Goal: Check status

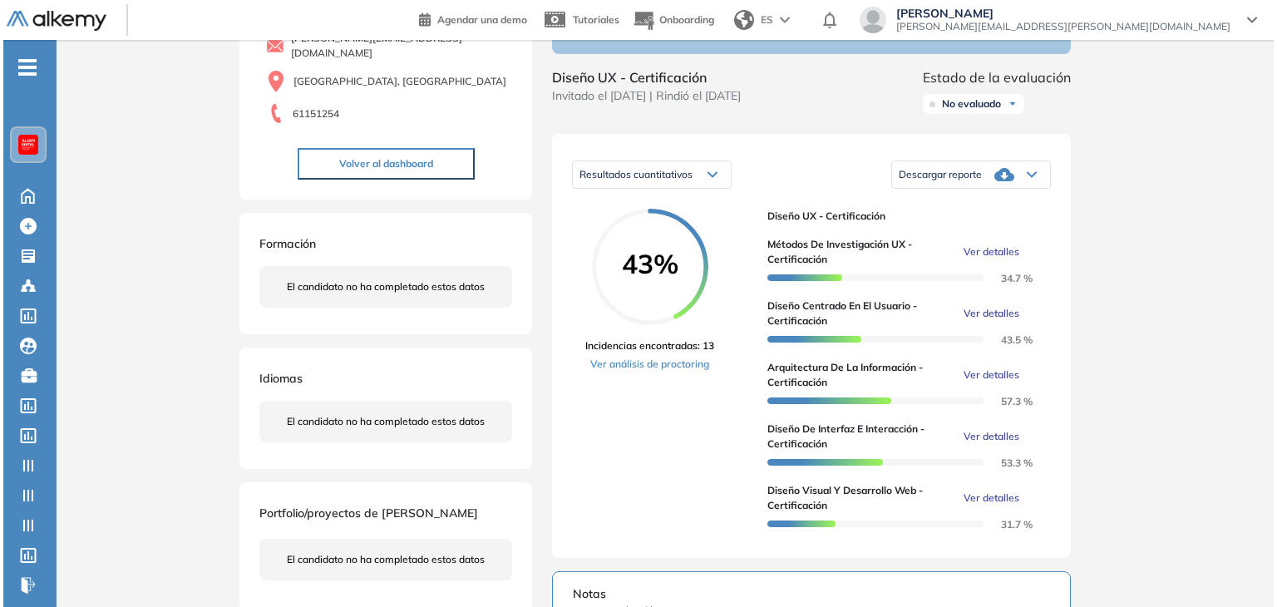
scroll to position [166, 0]
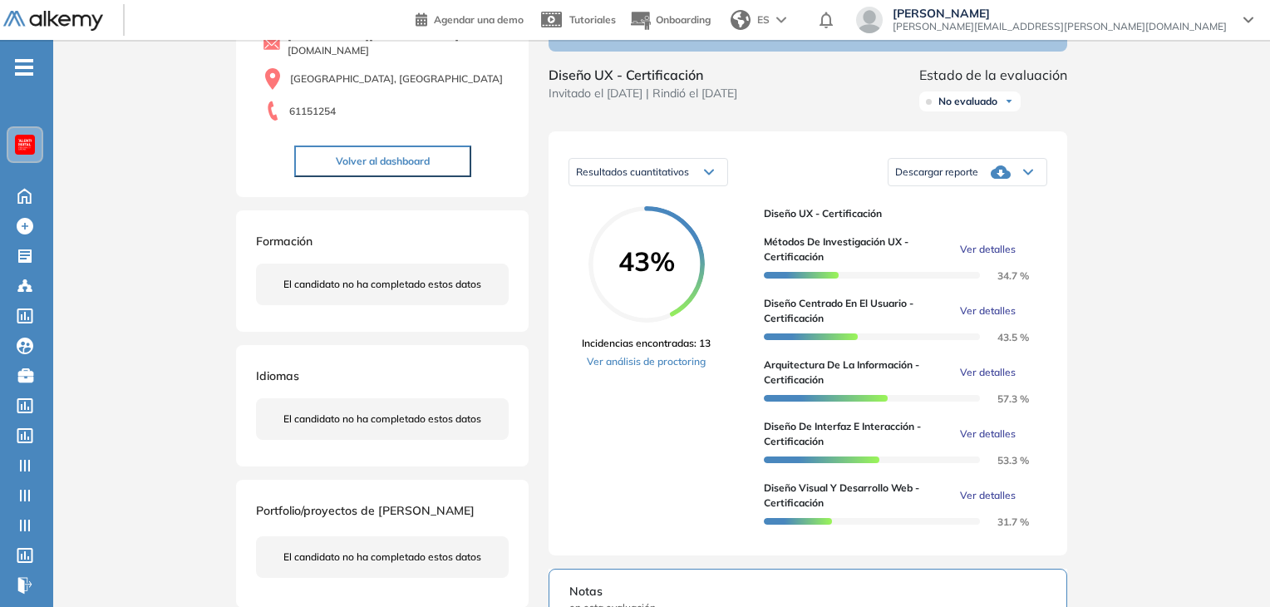
click at [996, 257] on span "Ver detalles" at bounding box center [988, 249] width 56 height 15
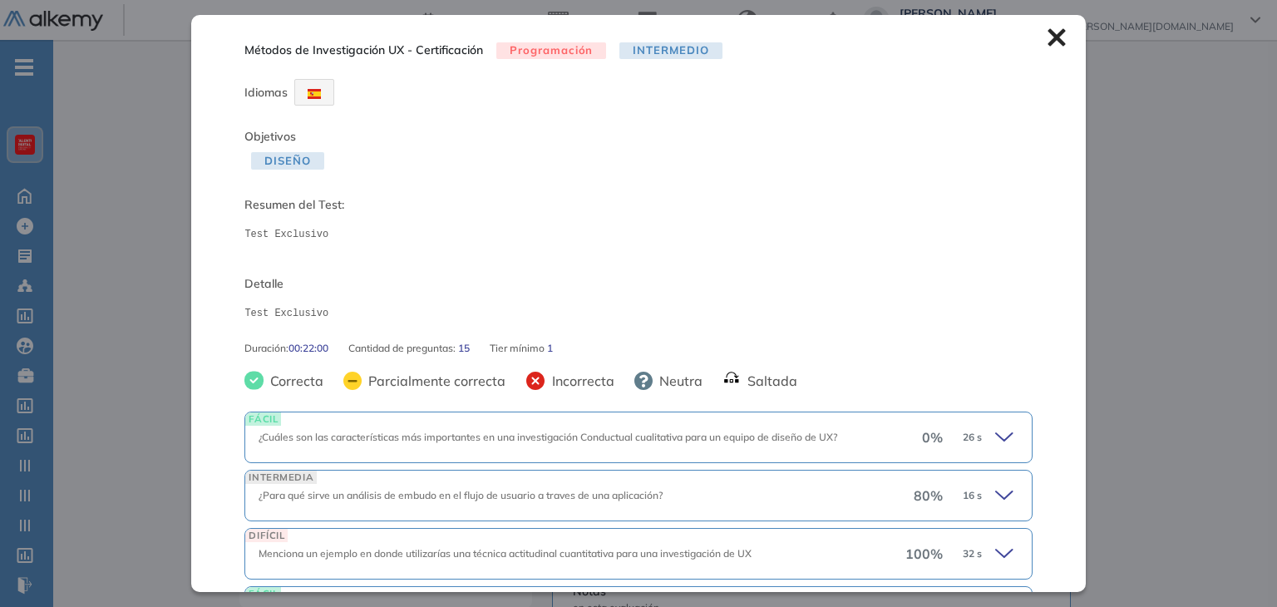
click at [995, 433] on icon at bounding box center [1006, 437] width 23 height 23
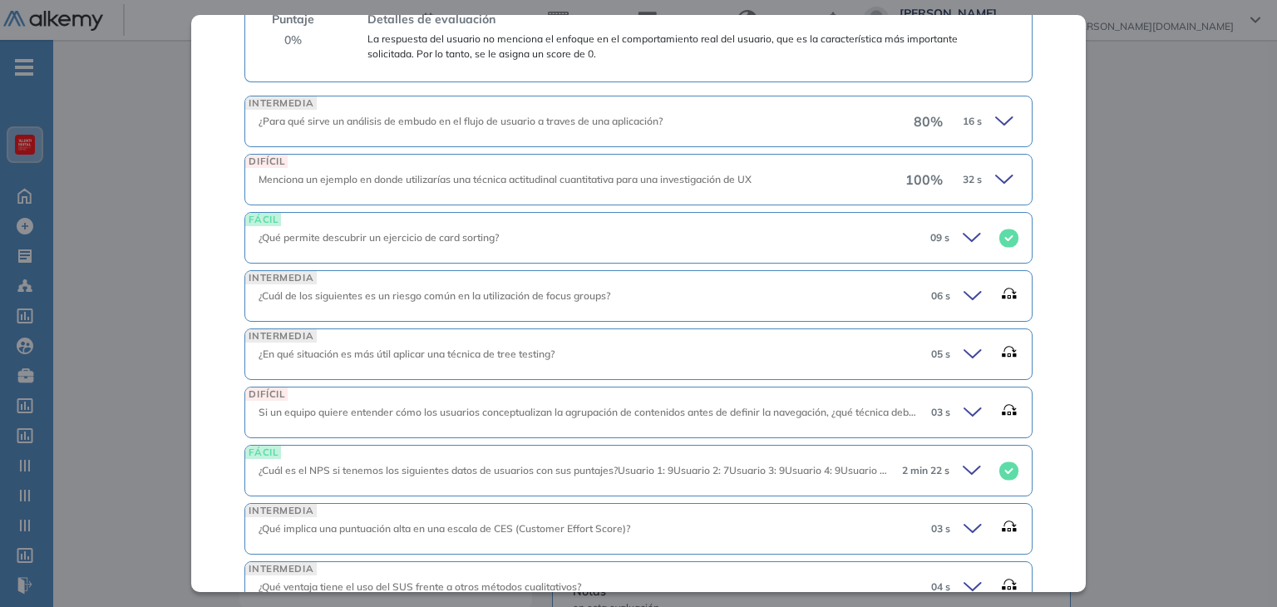
scroll to position [665, 0]
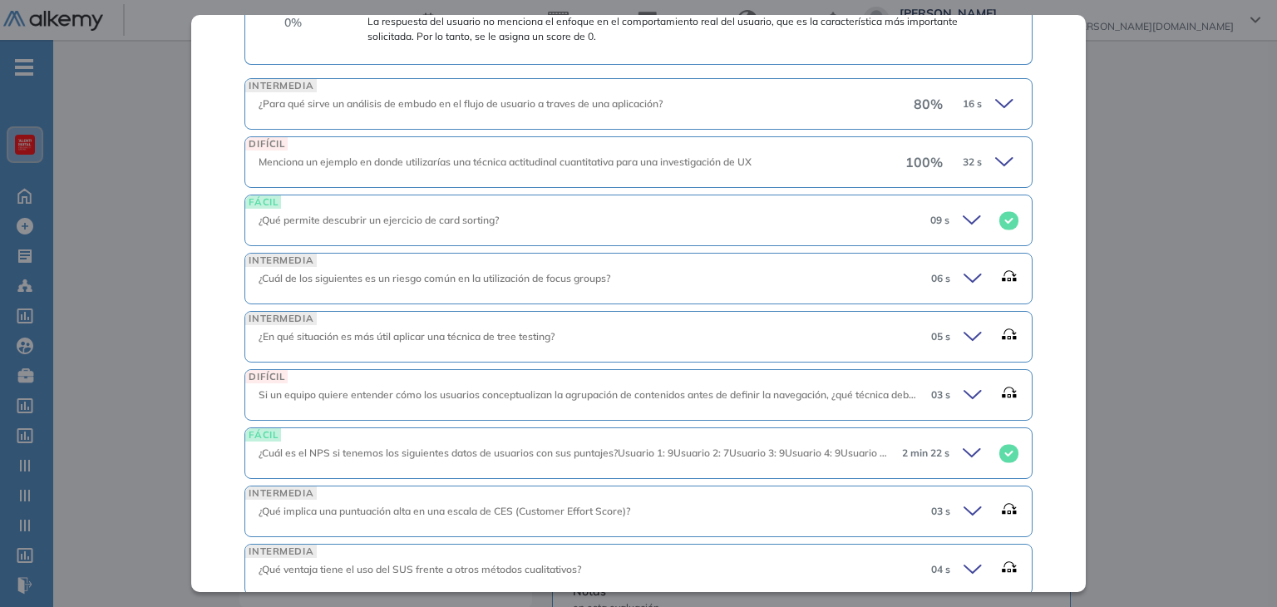
click at [963, 445] on icon at bounding box center [974, 452] width 23 height 23
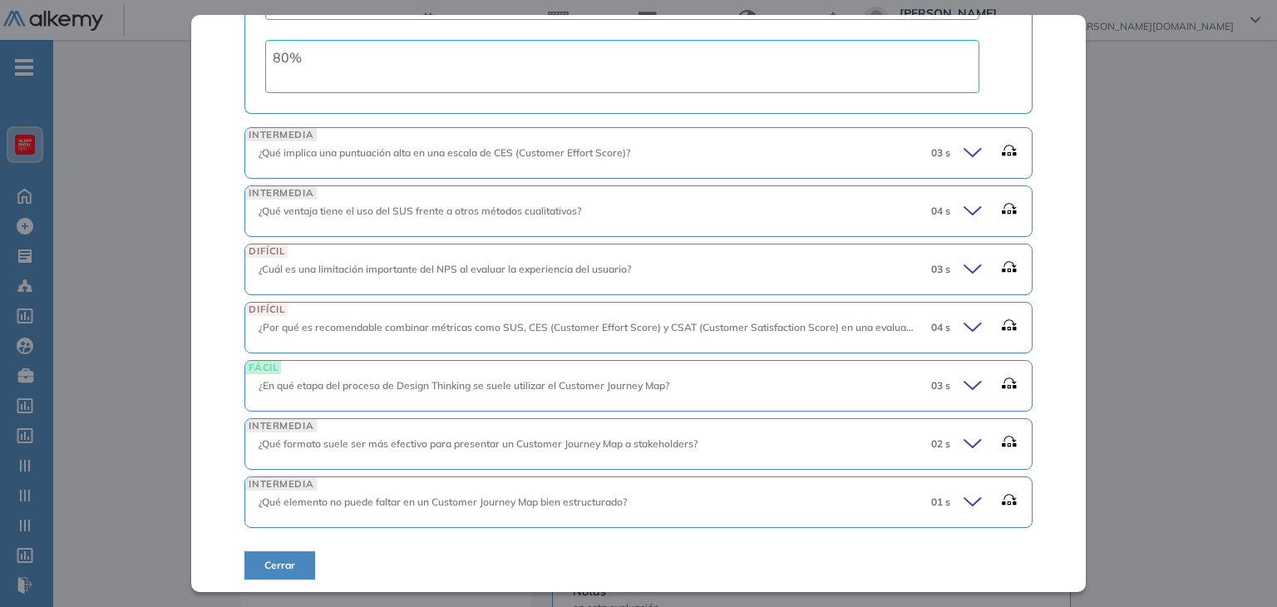
click at [948, 491] on div "01 s" at bounding box center [968, 502] width 101 height 23
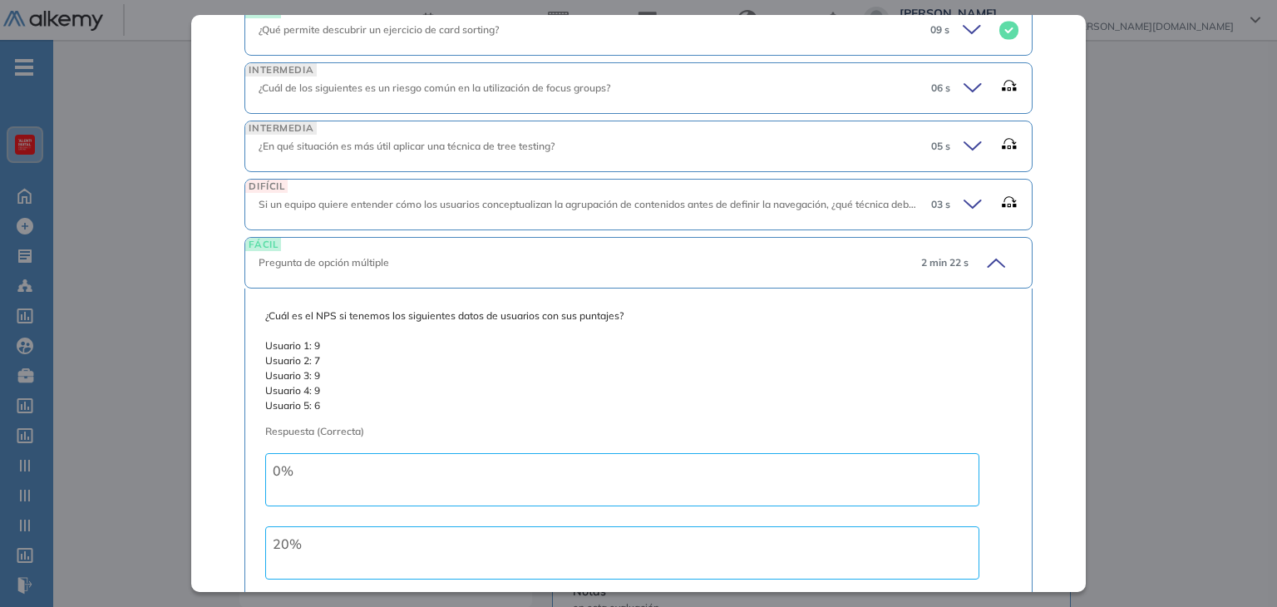
scroll to position [730, 0]
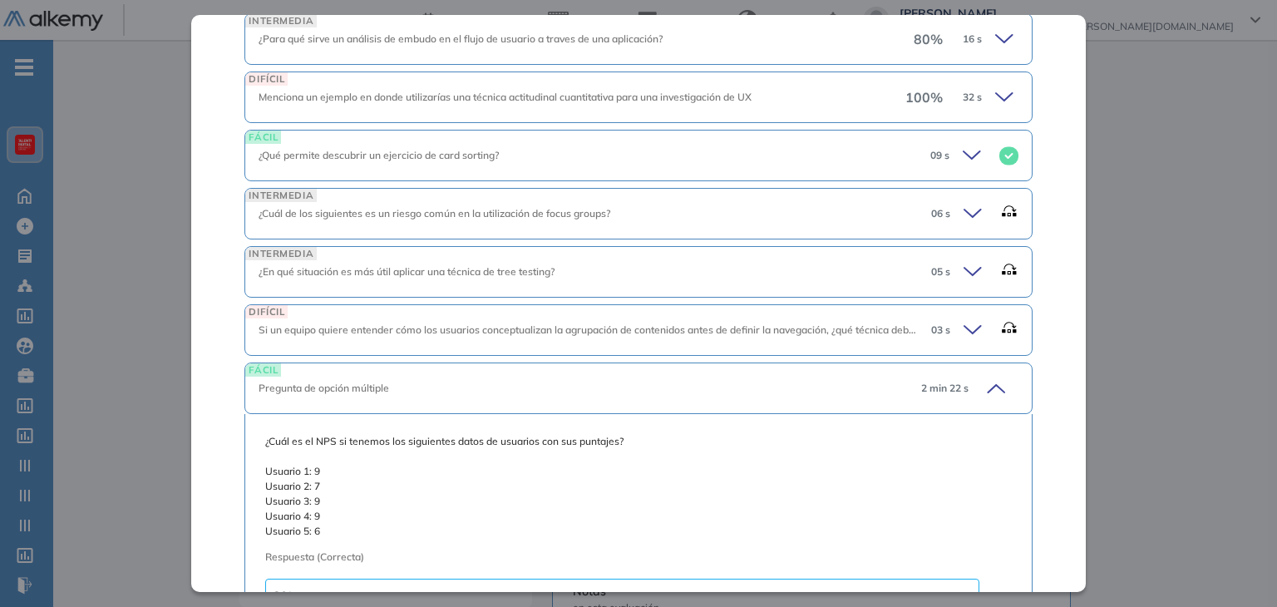
click at [964, 156] on icon at bounding box center [972, 154] width 17 height 7
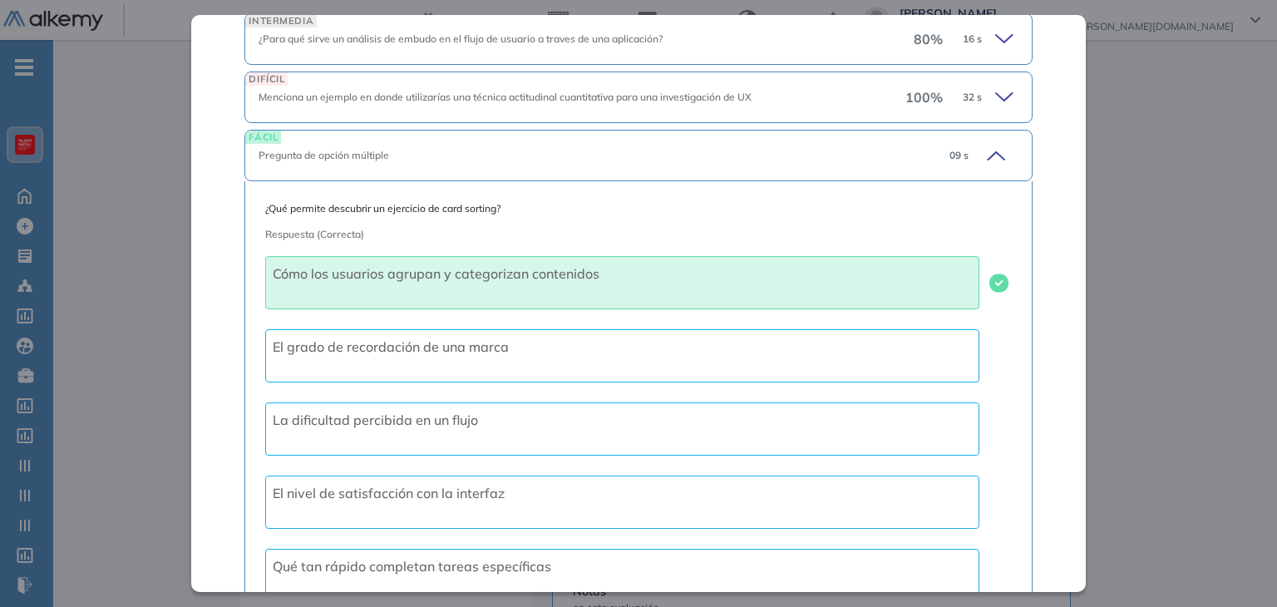
click at [1090, 244] on div "Métodos de Investigación UX - Certificación Programación Intermedio Idiomas Obj…" at bounding box center [665, 501] width 865 height 1189
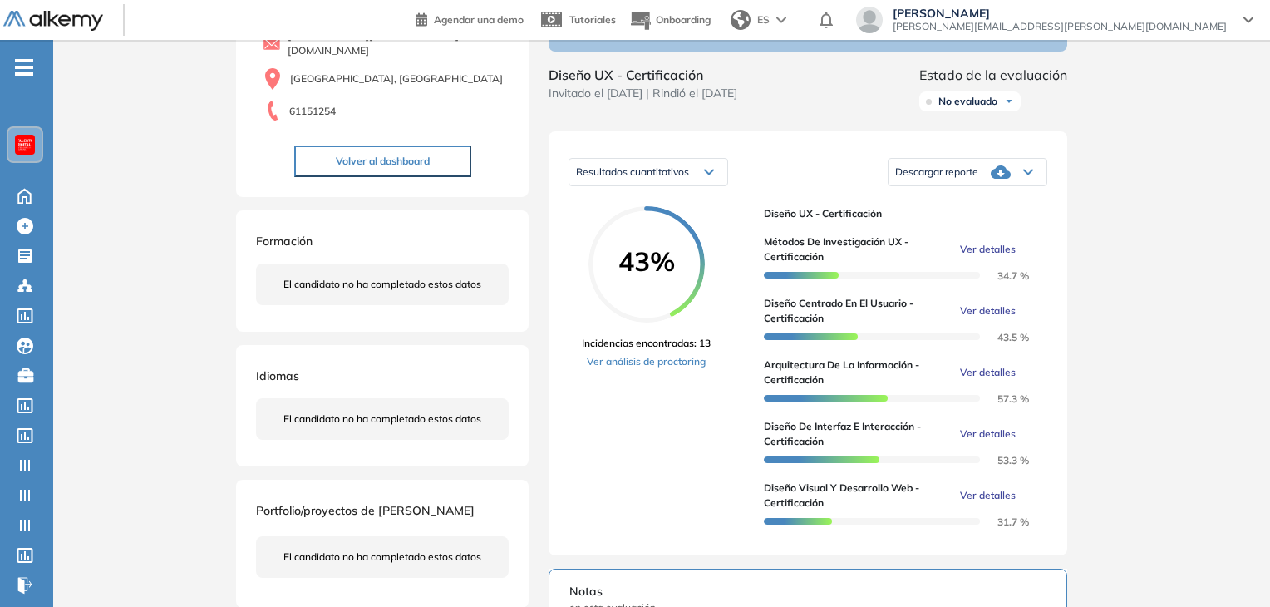
click at [980, 380] on span "Ver detalles" at bounding box center [988, 372] width 56 height 15
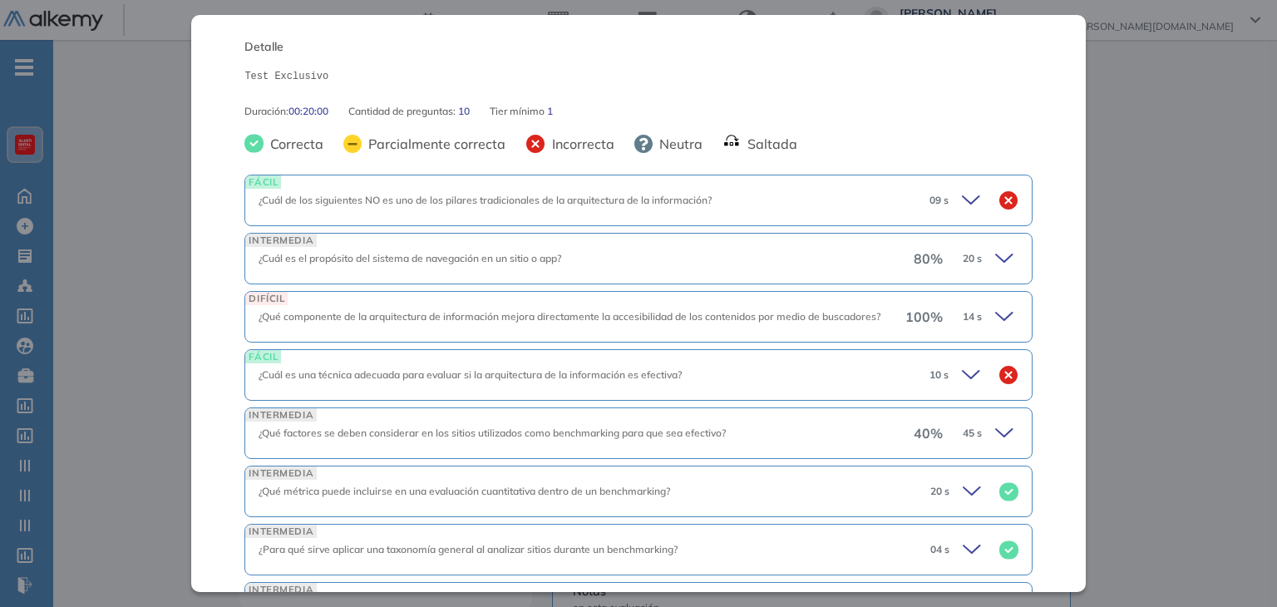
scroll to position [128, 0]
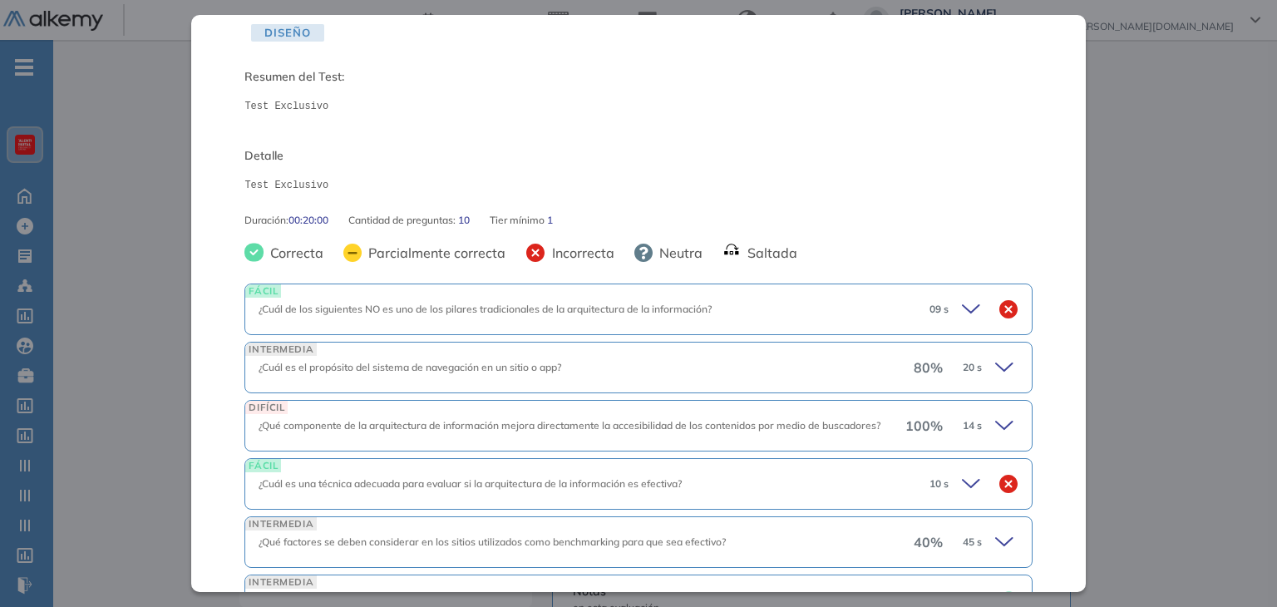
click at [944, 308] on div "09 s" at bounding box center [967, 309] width 102 height 23
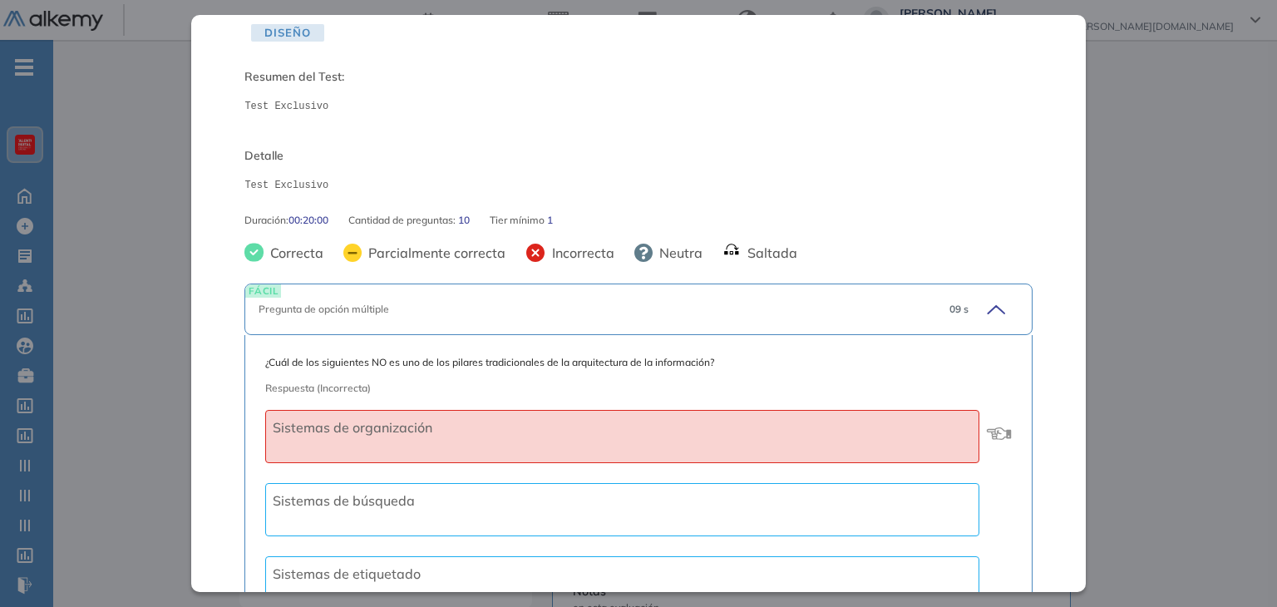
click at [949, 308] on span "09 s" at bounding box center [958, 309] width 19 height 15
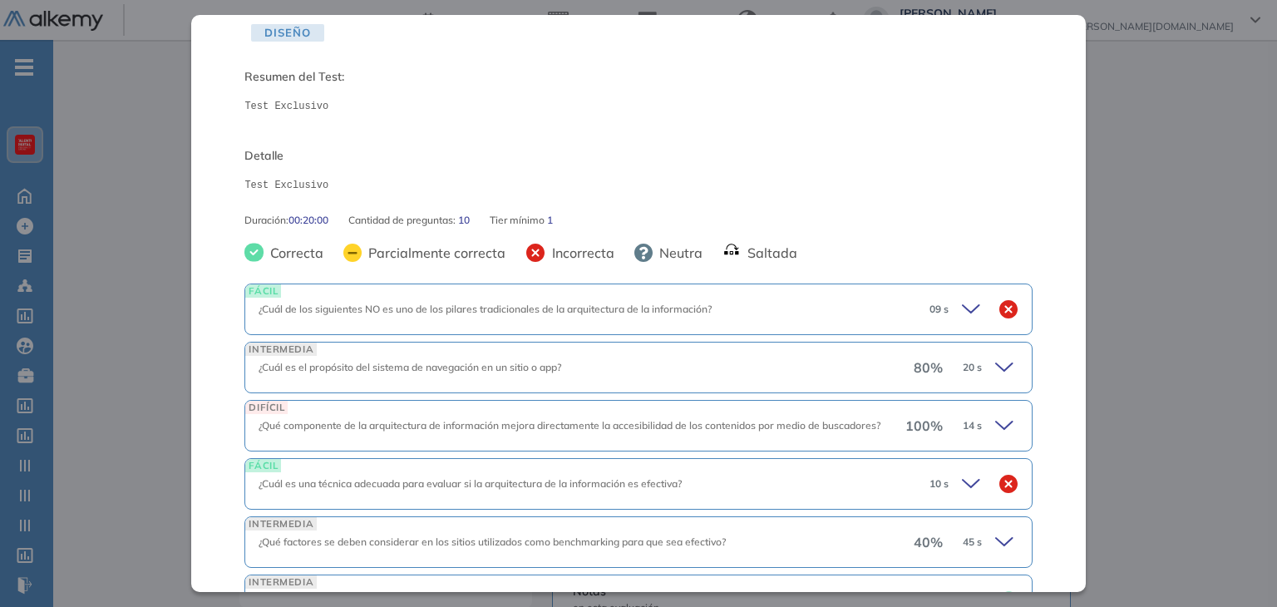
click at [979, 428] on div "100 % 14 s" at bounding box center [961, 425] width 113 height 23
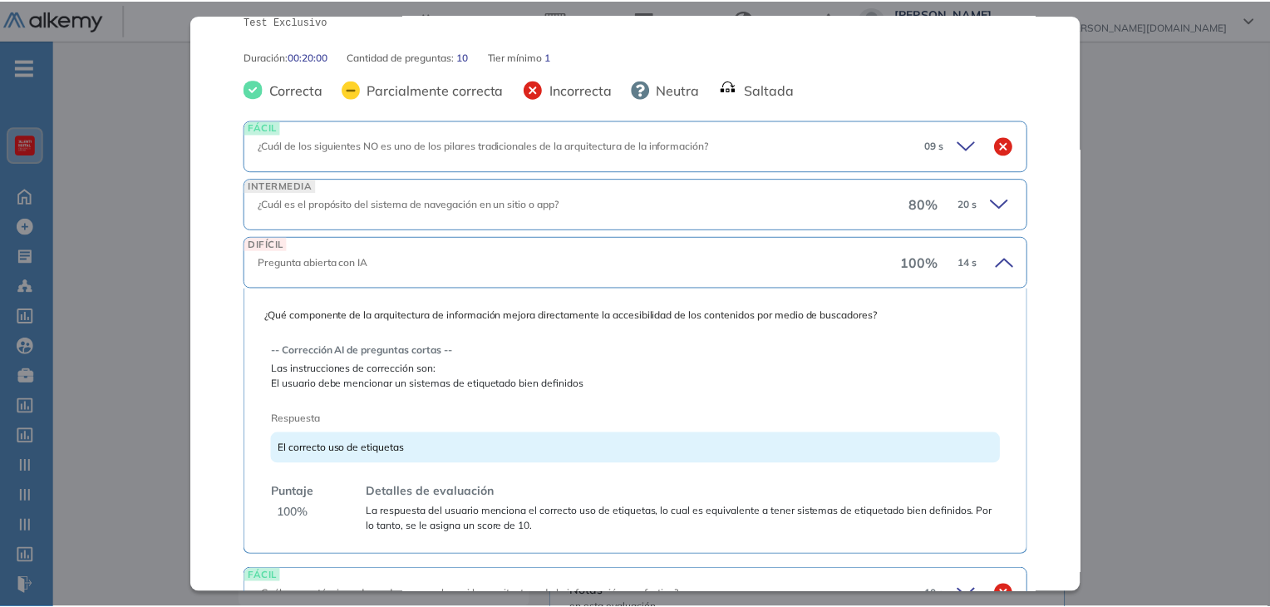
scroll to position [294, 0]
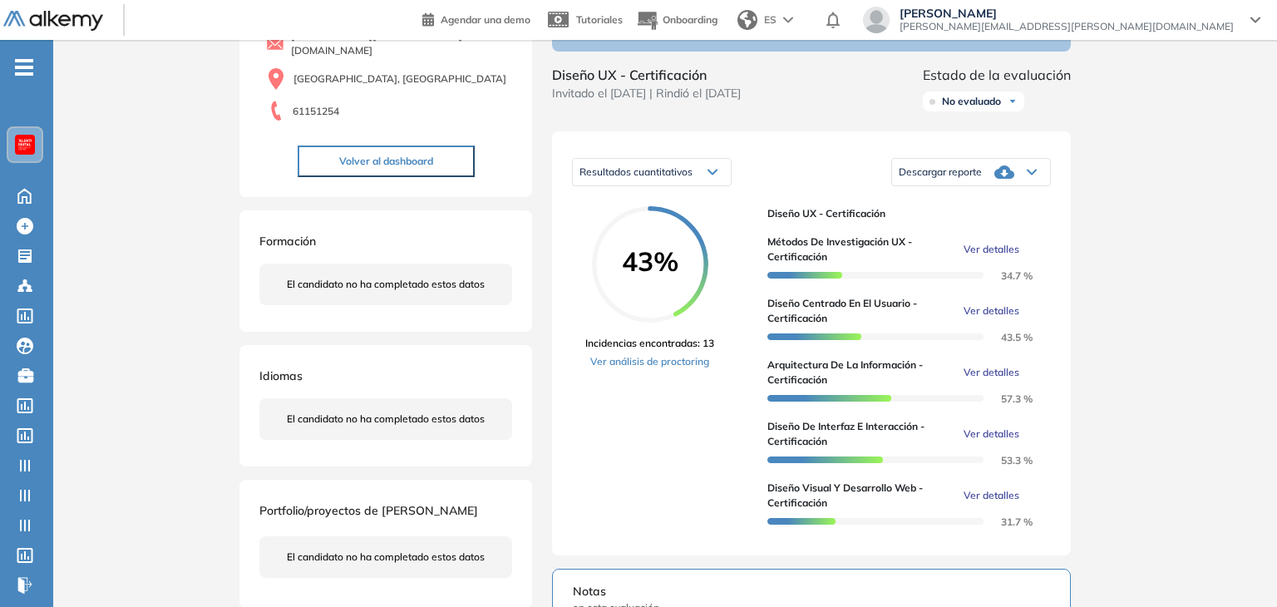
click at [1084, 318] on div "Arquitectura de la Información - Certificación Programación Intermedio Idiomas …" at bounding box center [665, 501] width 865 height 1189
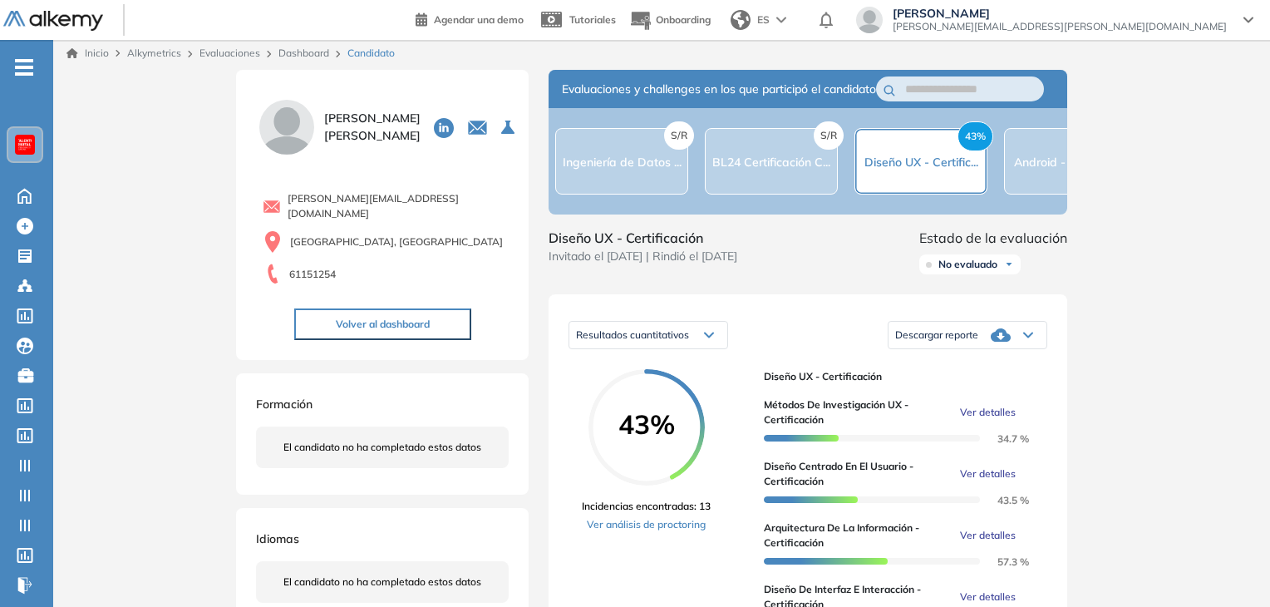
scroll to position [0, 0]
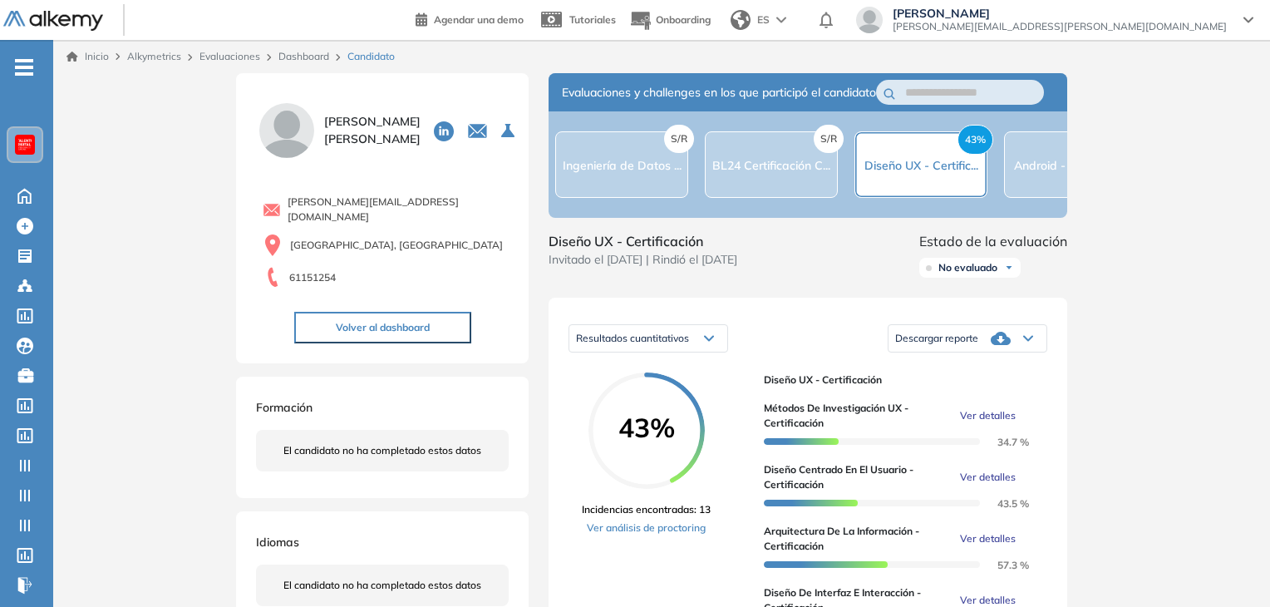
click at [303, 58] on link "Dashboard" at bounding box center [304, 56] width 51 height 12
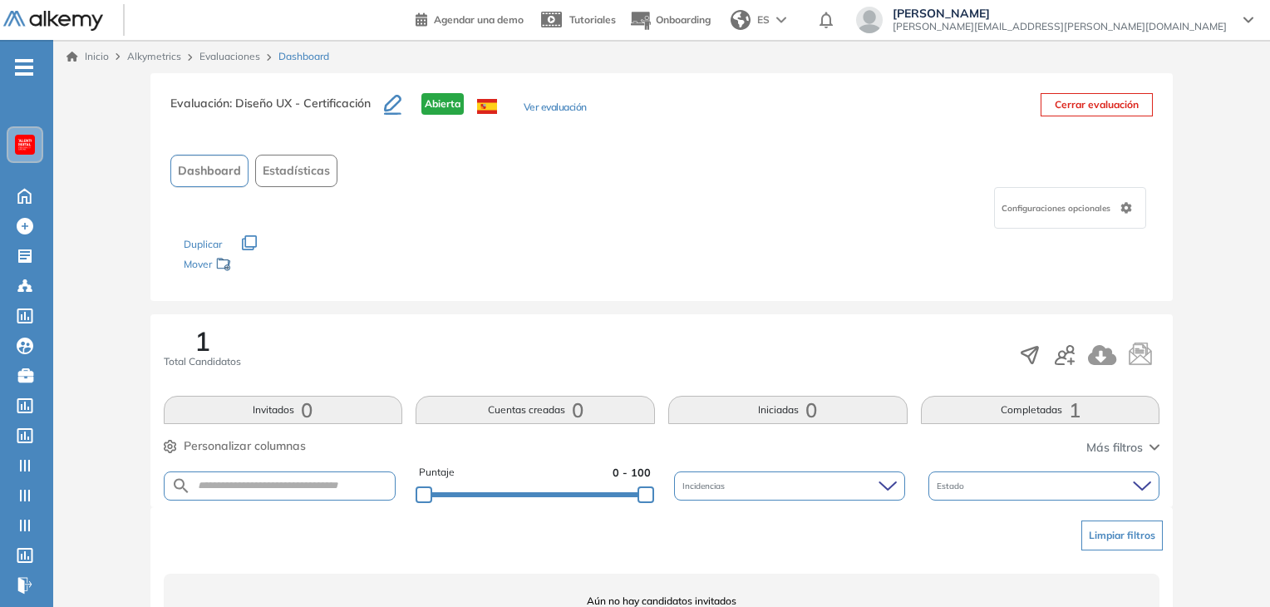
click at [981, 417] on button "Completadas 1" at bounding box center [1040, 410] width 239 height 28
